Goal: Task Accomplishment & Management: Use online tool/utility

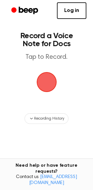
click at [47, 87] on span "button" at bounding box center [47, 82] width 36 height 36
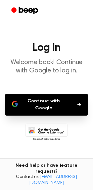
scroll to position [20, 0]
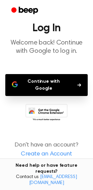
click at [78, 88] on button "Continue with Google" at bounding box center [46, 85] width 83 height 22
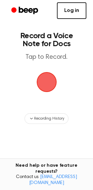
click at [65, 12] on link "Log in" at bounding box center [72, 10] width 30 height 17
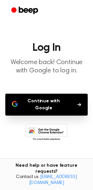
click at [66, 100] on button "Continue with Google" at bounding box center [46, 105] width 83 height 22
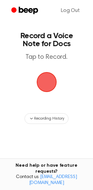
click at [47, 88] on span "button" at bounding box center [47, 82] width 24 height 24
click at [47, 88] on span "button" at bounding box center [47, 82] width 32 height 32
click at [43, 84] on span "button" at bounding box center [46, 81] width 37 height 37
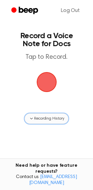
click at [48, 124] on button "Recording History" at bounding box center [47, 118] width 44 height 11
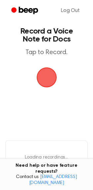
scroll to position [3, 0]
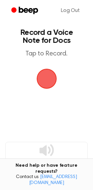
click at [54, 70] on span "button" at bounding box center [46, 78] width 37 height 37
click at [46, 78] on span "button" at bounding box center [47, 78] width 36 height 36
click at [51, 69] on span "button" at bounding box center [46, 78] width 37 height 37
drag, startPoint x: 51, startPoint y: 69, endPoint x: 60, endPoint y: 83, distance: 16.4
click at [60, 83] on span "button" at bounding box center [46, 78] width 31 height 31
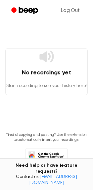
scroll to position [113, 0]
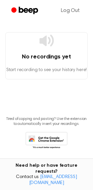
click at [60, 56] on h4 "No recordings yet" at bounding box center [47, 57] width 82 height 9
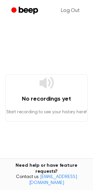
scroll to position [43, 0]
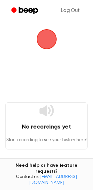
click at [48, 41] on span "button" at bounding box center [46, 39] width 37 height 37
click at [40, 44] on span "button" at bounding box center [47, 39] width 30 height 30
drag, startPoint x: 40, startPoint y: 44, endPoint x: 15, endPoint y: 96, distance: 57.6
click at [15, 96] on main "Record a Voice Note for Docs Tap to Record. No recordings yet Start recording t…" at bounding box center [46, 98] width 93 height 282
click at [54, 39] on span "button" at bounding box center [46, 39] width 37 height 37
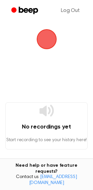
click at [50, 47] on span "button" at bounding box center [46, 39] width 37 height 37
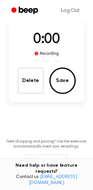
scroll to position [16, 0]
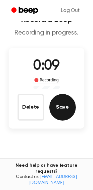
click at [63, 109] on button "Save" at bounding box center [63, 107] width 27 height 27
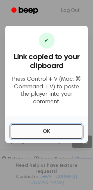
click at [42, 131] on button "OK" at bounding box center [47, 131] width 72 height 15
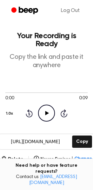
click at [44, 113] on icon "Play Audio" at bounding box center [46, 113] width 17 height 17
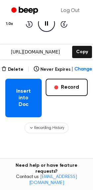
scroll to position [88, 0]
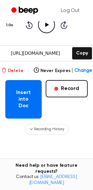
click at [13, 69] on button "Delete" at bounding box center [12, 70] width 22 height 7
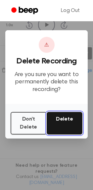
click at [66, 127] on button "Delete" at bounding box center [65, 123] width 36 height 23
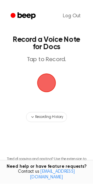
scroll to position [45, 0]
